Goal: Task Accomplishment & Management: Complete application form

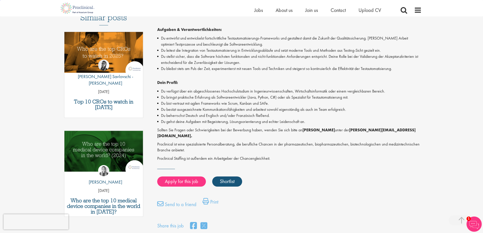
scroll to position [169, 0]
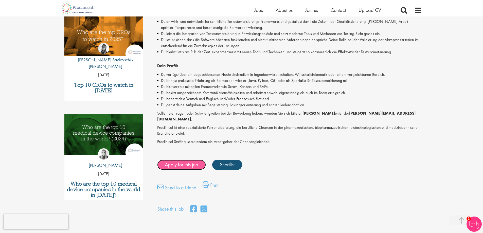
click at [186, 164] on link "Apply for this job" at bounding box center [181, 165] width 49 height 10
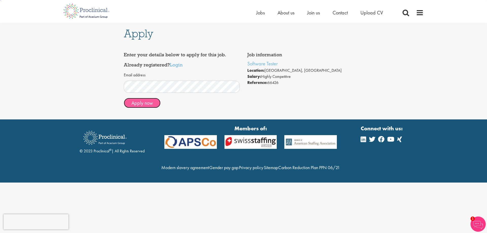
click at [147, 102] on button "Apply now" at bounding box center [142, 103] width 37 height 10
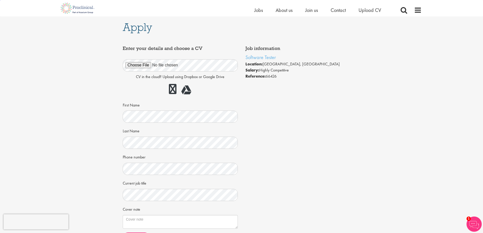
scroll to position [84, 0]
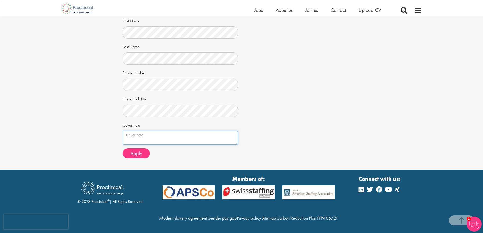
click at [187, 135] on textarea "Cover note" at bounding box center [180, 138] width 115 height 14
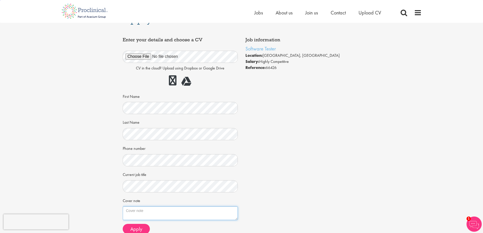
scroll to position [0, 0]
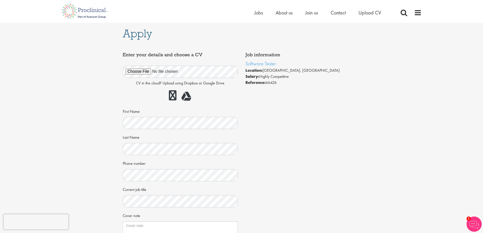
click at [374, 188] on div "Apply Job information Software Tester Location: Zürich, Switzerland Salary: Hig…" at bounding box center [241, 142] width 491 height 238
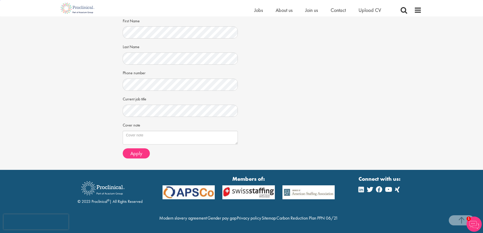
scroll to position [95, 0]
click at [149, 131] on textarea "Cover note" at bounding box center [180, 138] width 115 height 14
paste textarea "Dear Mr. Deschamps, I am excited to apply for the Software Tester position with…"
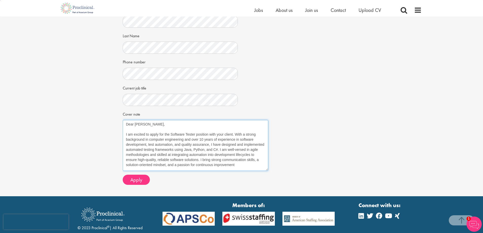
scroll to position [0, 0]
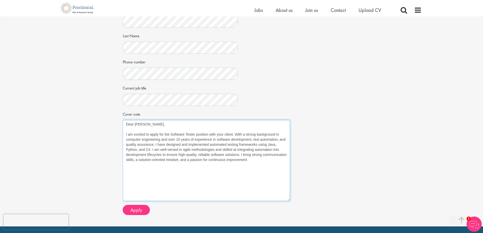
drag, startPoint x: 236, startPoint y: 133, endPoint x: 289, endPoint y: 200, distance: 85.3
click at [289, 200] on textarea "Dear Mr. Deschamps, I am excited to apply for the Software Tester position with…" at bounding box center [206, 160] width 167 height 81
drag, startPoint x: 151, startPoint y: 149, endPoint x: 141, endPoint y: 149, distance: 10.4
click at [141, 149] on textarea "Dear Mr. Deschamps, I am excited to apply for the Software Tester position with…" at bounding box center [206, 160] width 167 height 81
click at [261, 163] on textarea "Dear Mr. Deschamps, I am excited to apply for the Software Tester position with…" at bounding box center [206, 160] width 167 height 81
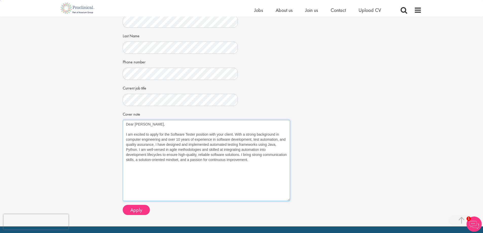
click at [250, 180] on textarea "Dear Mr. Deschamps, I am excited to apply for the Software Tester position with…" at bounding box center [206, 160] width 167 height 81
click at [281, 146] on textarea "Dear Mr. Deschamps, I am excited to apply for the Software Tester position with…" at bounding box center [206, 160] width 167 height 81
type textarea "Dear Mr. Deschamps, I am excited to apply for the Software Tester position with…"
click at [136, 211] on span "Apply" at bounding box center [136, 210] width 12 height 7
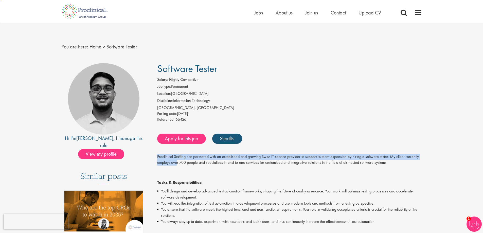
drag, startPoint x: 157, startPoint y: 156, endPoint x: 178, endPoint y: 160, distance: 21.1
click at [178, 160] on div "Software Tester Salary: Highly Competitive Job type: Permanent Location: Switze…" at bounding box center [288, 220] width 276 height 315
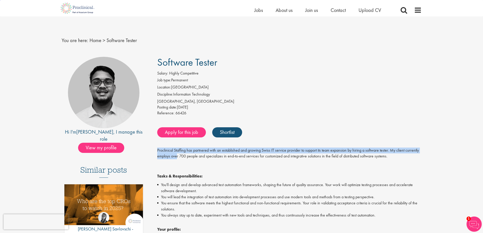
scroll to position [127, 0]
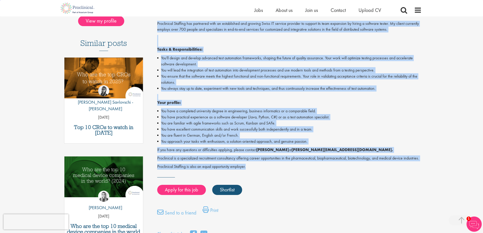
click at [250, 166] on p "Proclinical Staffing is also an equal opportunity employer." at bounding box center [289, 167] width 265 height 6
copy div "Proclinical Staffing has partnered with an established and growing Swiss IT ser…"
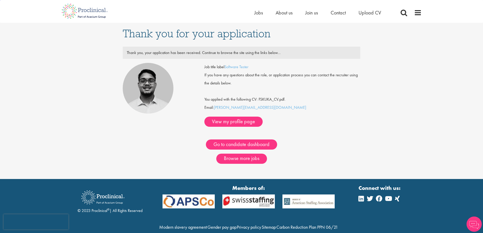
drag, startPoint x: 200, startPoint y: 52, endPoint x: 291, endPoint y: 58, distance: 91.0
click at [291, 58] on div "Thank you, your application has been received. Continue to browse the site usin…" at bounding box center [242, 53] width 238 height 12
